Goal: Find specific page/section

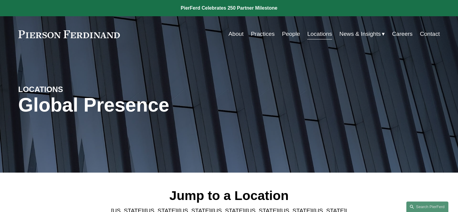
click at [291, 35] on link "People" at bounding box center [291, 33] width 18 height 11
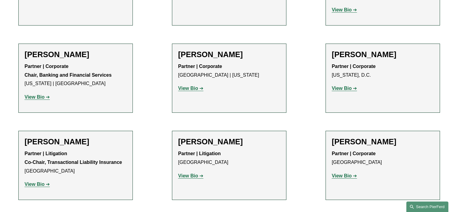
scroll to position [2052, 0]
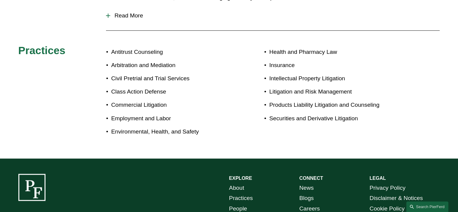
scroll to position [245, 0]
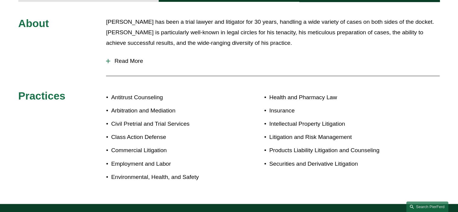
click at [129, 60] on span "Read More" at bounding box center [275, 61] width 330 height 7
